Goal: Navigation & Orientation: Find specific page/section

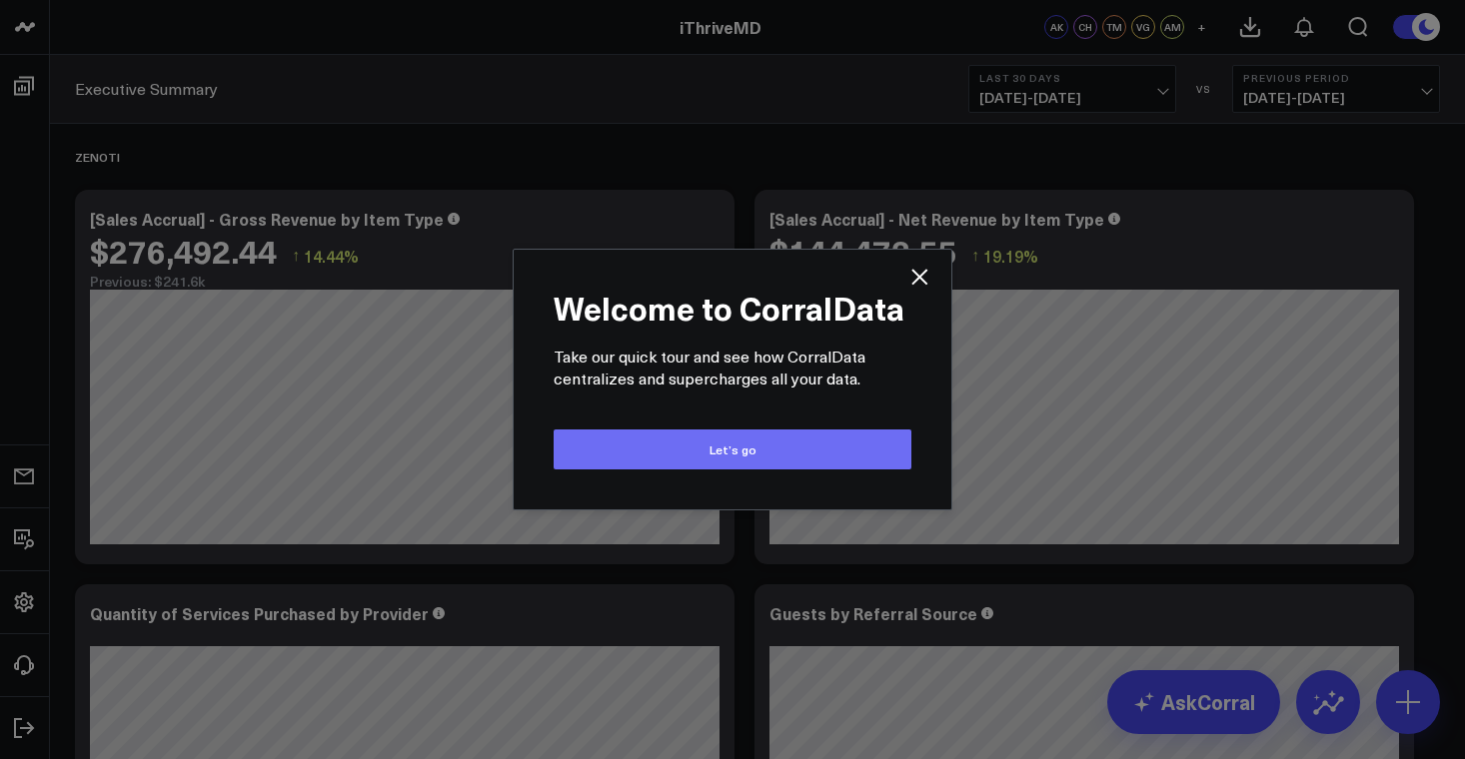
click at [732, 459] on button "Let’s go" at bounding box center [733, 450] width 358 height 40
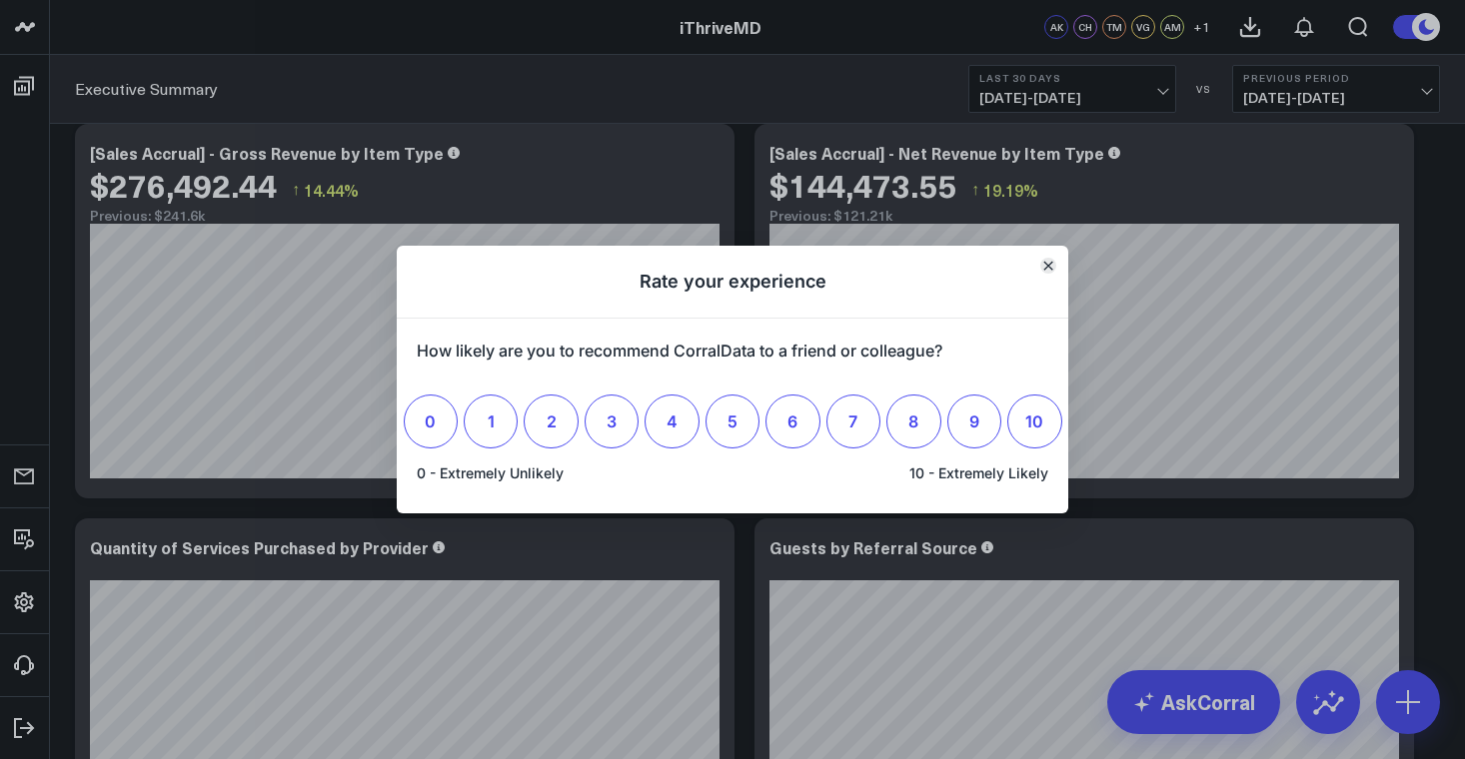
click at [1046, 262] on icon "Close" at bounding box center [1048, 266] width 8 height 8
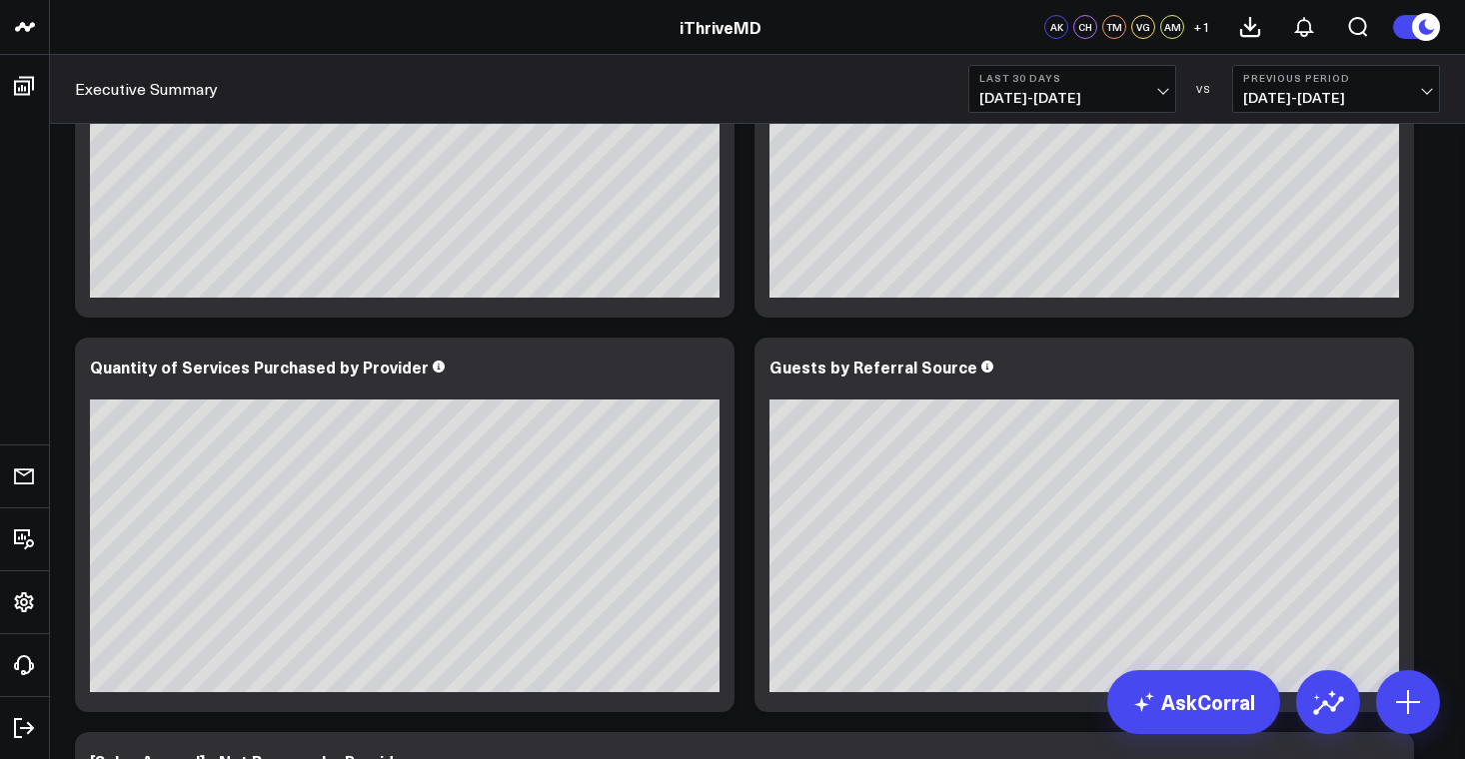
scroll to position [285, 0]
